Goal: Learn about a topic

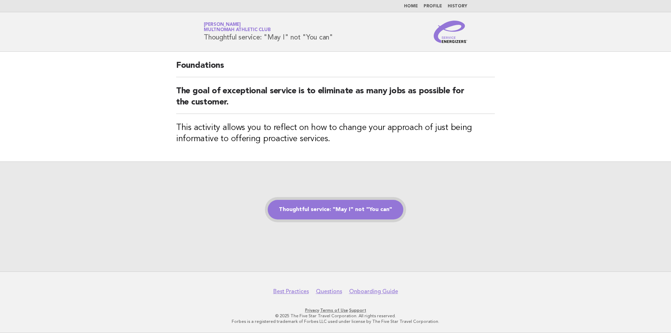
click at [339, 212] on link "Thoughtful service: "May I" not "You can"" at bounding box center [336, 210] width 136 height 20
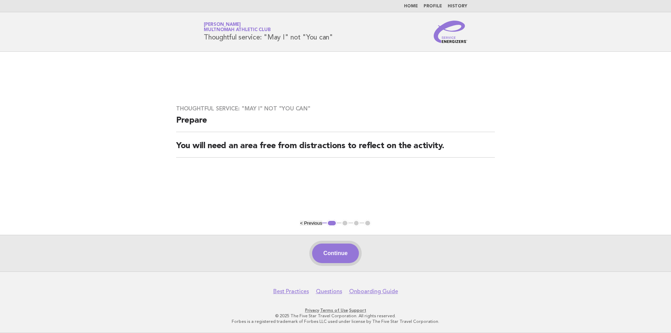
click at [349, 257] on button "Continue" at bounding box center [335, 254] width 46 height 20
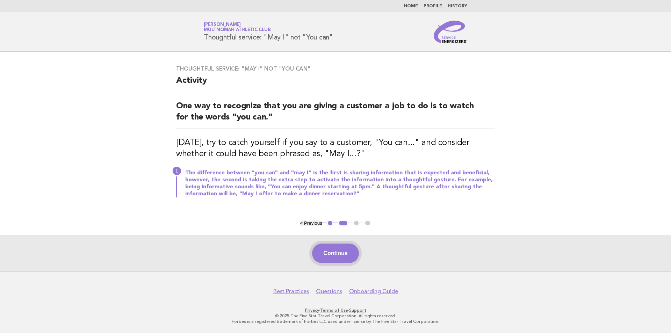
click at [334, 258] on button "Continue" at bounding box center [335, 254] width 46 height 20
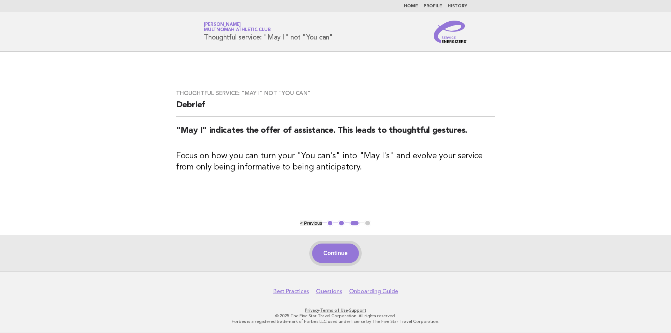
click at [341, 256] on button "Continue" at bounding box center [335, 254] width 46 height 20
